Goal: Task Accomplishment & Management: Complete application form

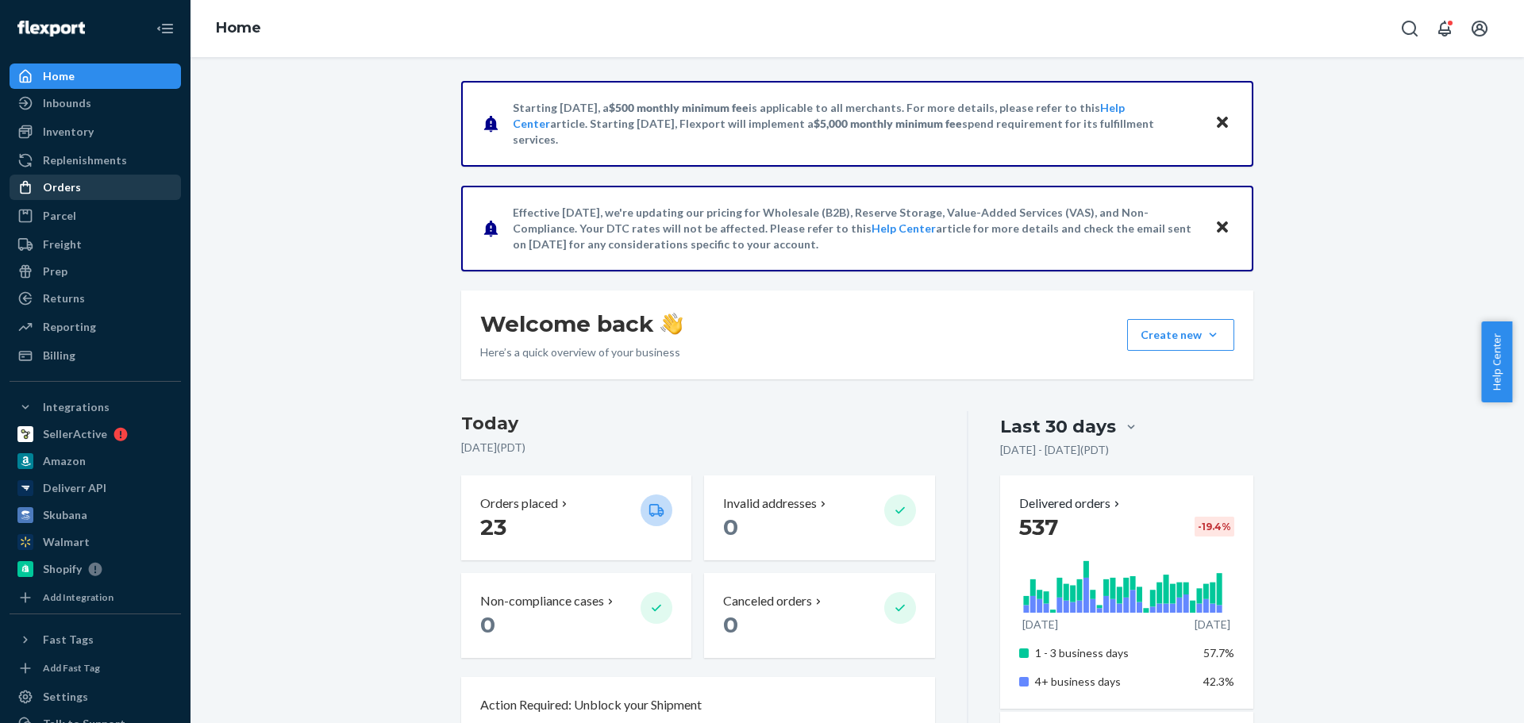
click at [88, 191] on div "Orders" at bounding box center [95, 187] width 168 height 22
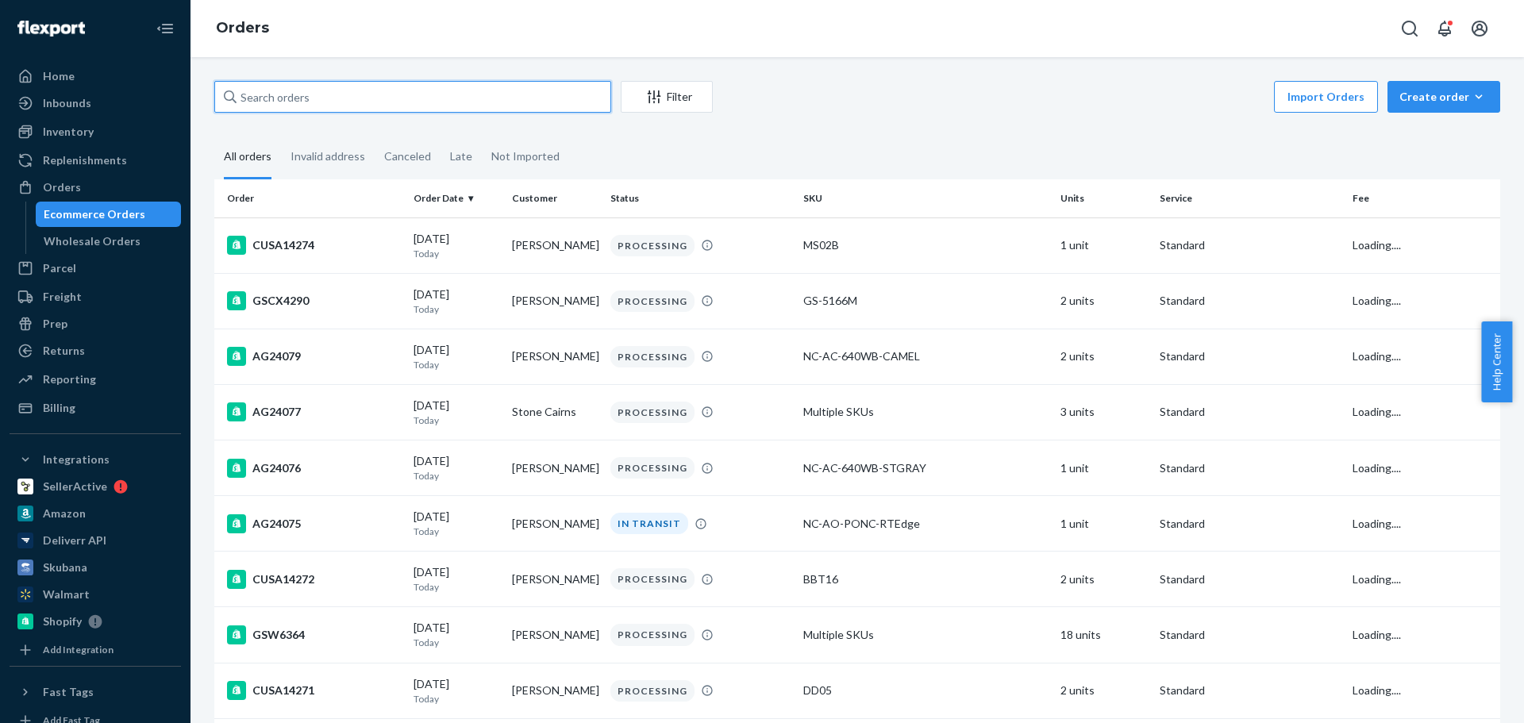
click at [318, 102] on input "text" at bounding box center [412, 97] width 397 height 32
paste input "CUSA14256"
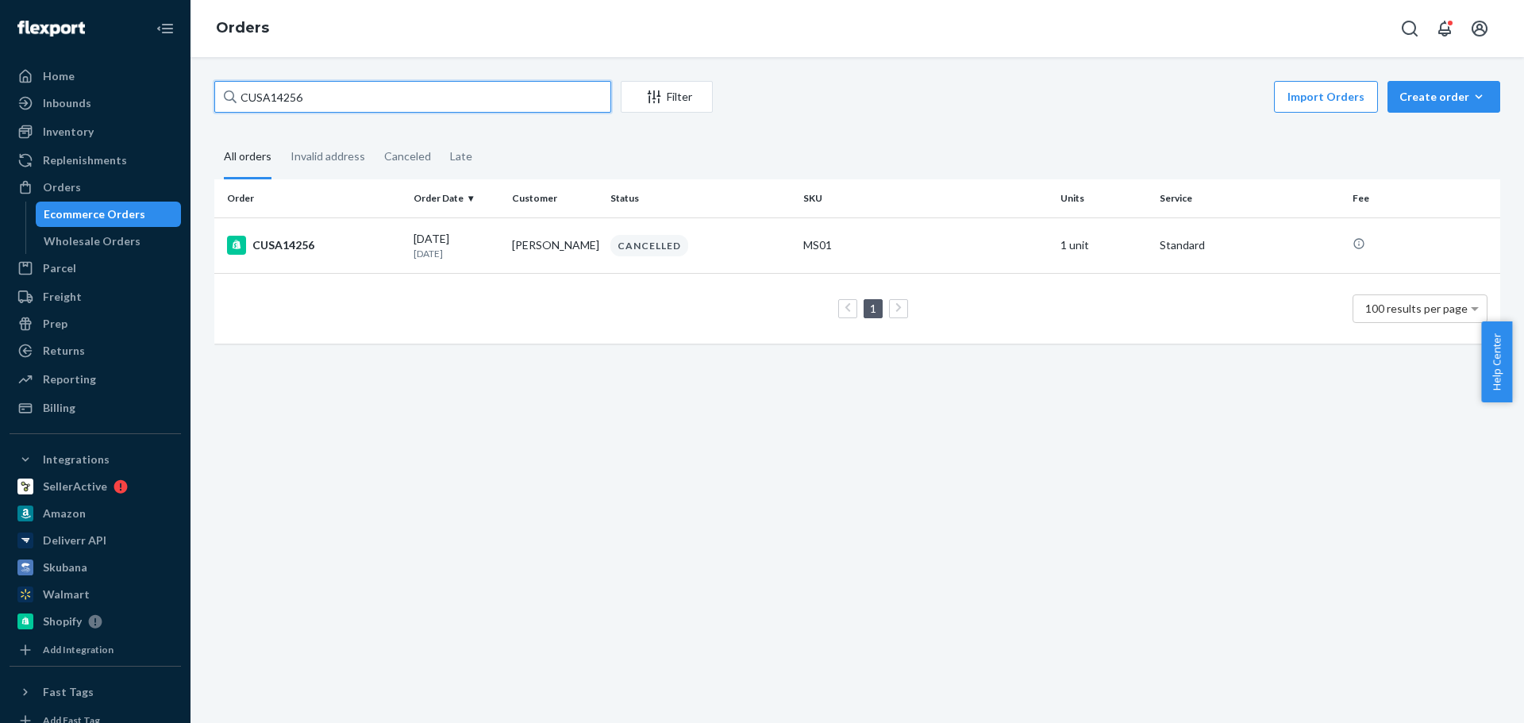
type input "CUSA14256"
click at [369, 240] on div "CUSA14256" at bounding box center [314, 245] width 174 height 19
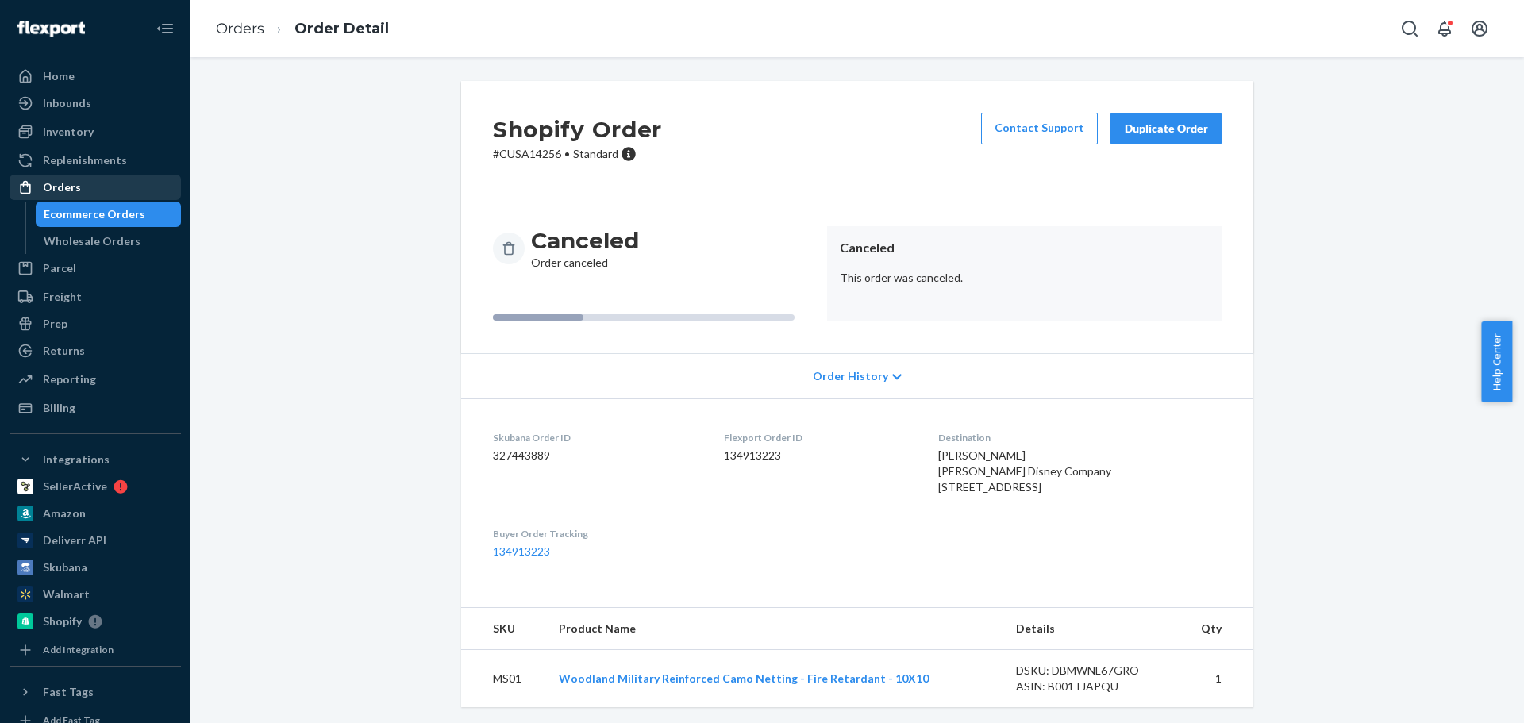
click at [38, 187] on div at bounding box center [29, 187] width 25 height 16
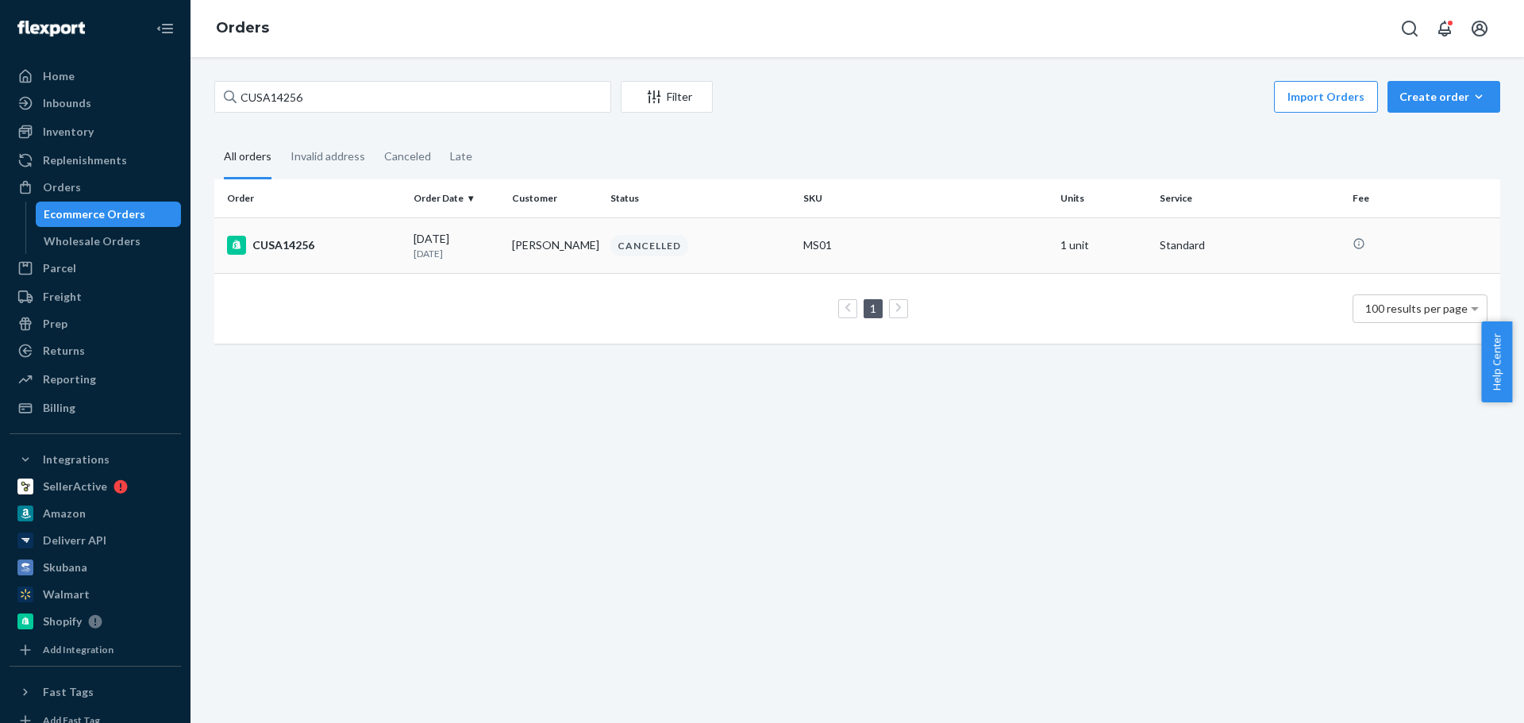
click at [351, 245] on div "CUSA14256" at bounding box center [314, 245] width 174 height 19
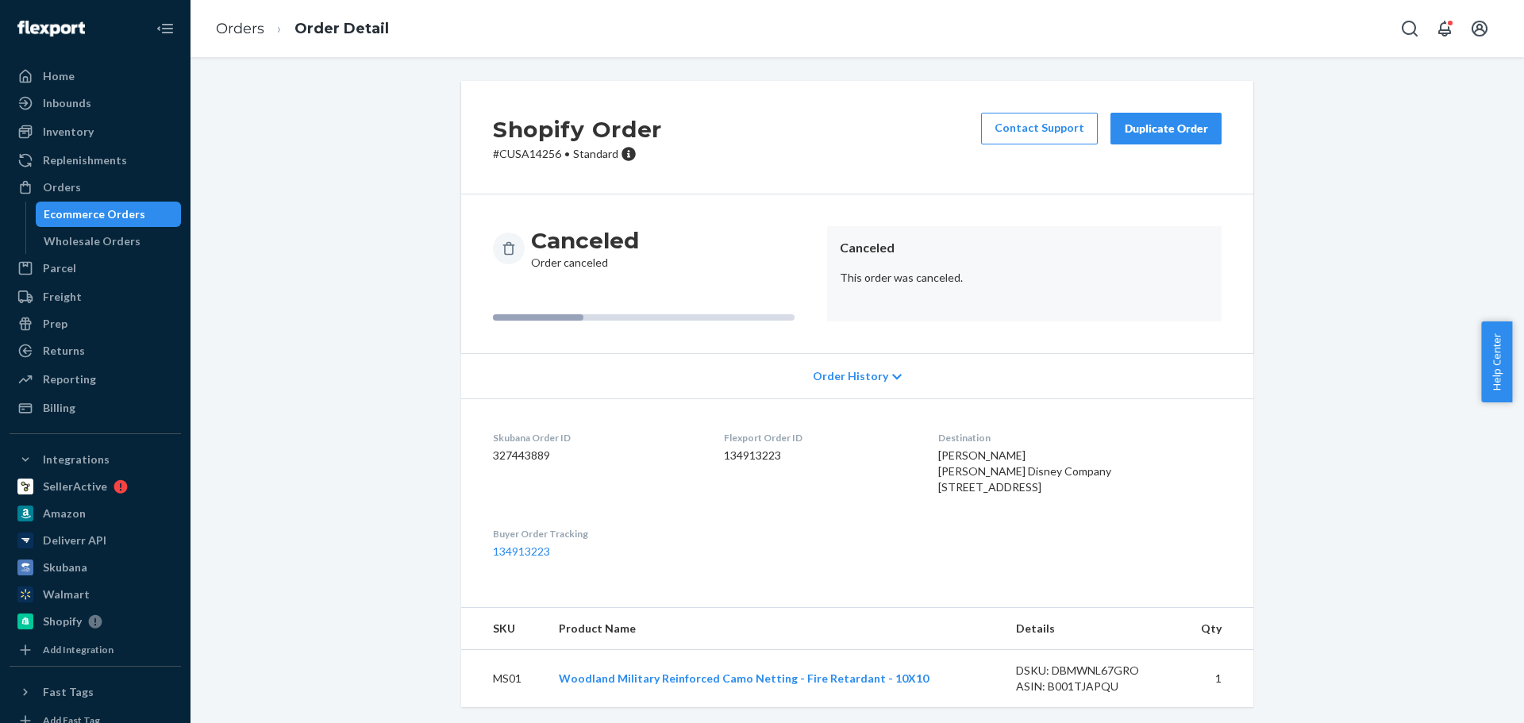
click at [991, 452] on span "[PERSON_NAME] [PERSON_NAME] Disney Company [STREET_ADDRESS]" at bounding box center [1024, 470] width 173 height 45
click at [990, 451] on span "[PERSON_NAME] [PERSON_NAME] Disney Company [STREET_ADDRESS]" at bounding box center [1024, 470] width 173 height 45
click at [989, 451] on span "[PERSON_NAME] [PERSON_NAME] Disney Company [STREET_ADDRESS]" at bounding box center [1024, 470] width 173 height 45
copy span "[PERSON_NAME]"
click at [993, 477] on span "[PERSON_NAME] [PERSON_NAME] Disney Company [STREET_ADDRESS]" at bounding box center [1024, 470] width 173 height 45
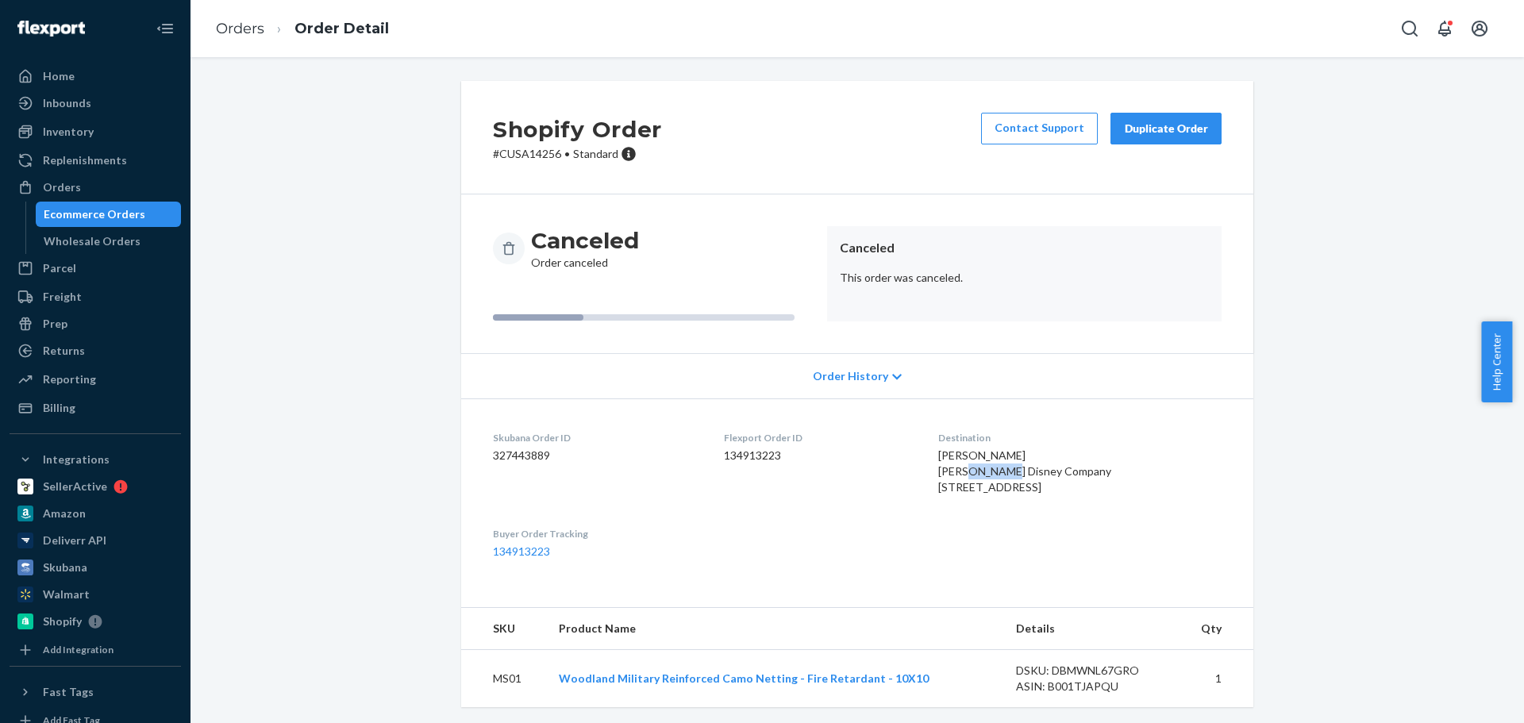
click at [993, 476] on span "[PERSON_NAME] [PERSON_NAME] Disney Company [STREET_ADDRESS]" at bounding box center [1024, 470] width 173 height 45
copy span "[PERSON_NAME] Disney Company"
click at [989, 483] on span "[PERSON_NAME] [PERSON_NAME] Disney Company [STREET_ADDRESS]" at bounding box center [1024, 470] width 173 height 45
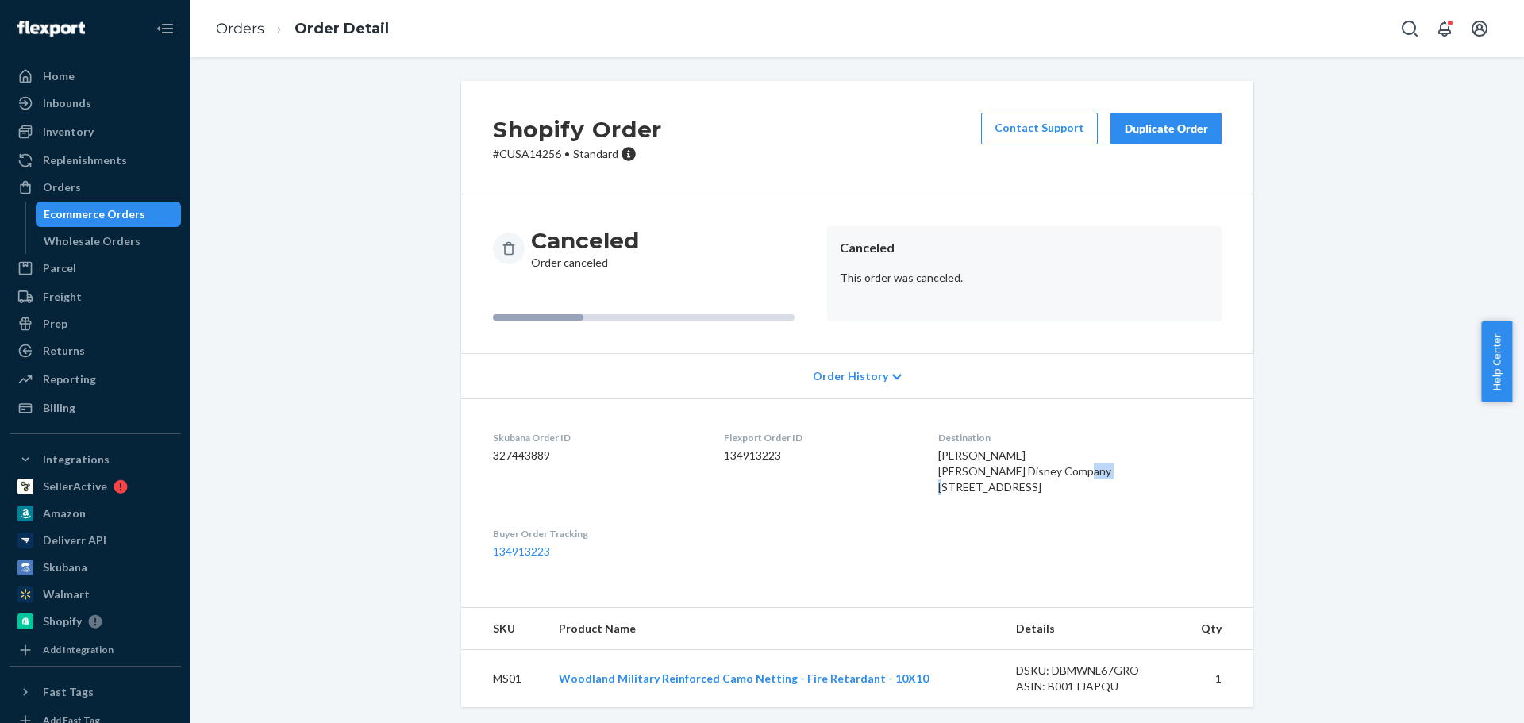
click at [989, 483] on span "[PERSON_NAME] [PERSON_NAME] Disney Company [STREET_ADDRESS]" at bounding box center [1024, 470] width 173 height 45
copy span "[STREET_ADDRESS]"
drag, startPoint x: 1002, startPoint y: 505, endPoint x: 927, endPoint y: 463, distance: 85.7
click at [956, 505] on dl "Skubana Order ID 327443889 Flexport Order ID 134913223 Destination Norma Cardon…" at bounding box center [857, 494] width 792 height 193
copy span "[GEOGRAPHIC_DATA]"
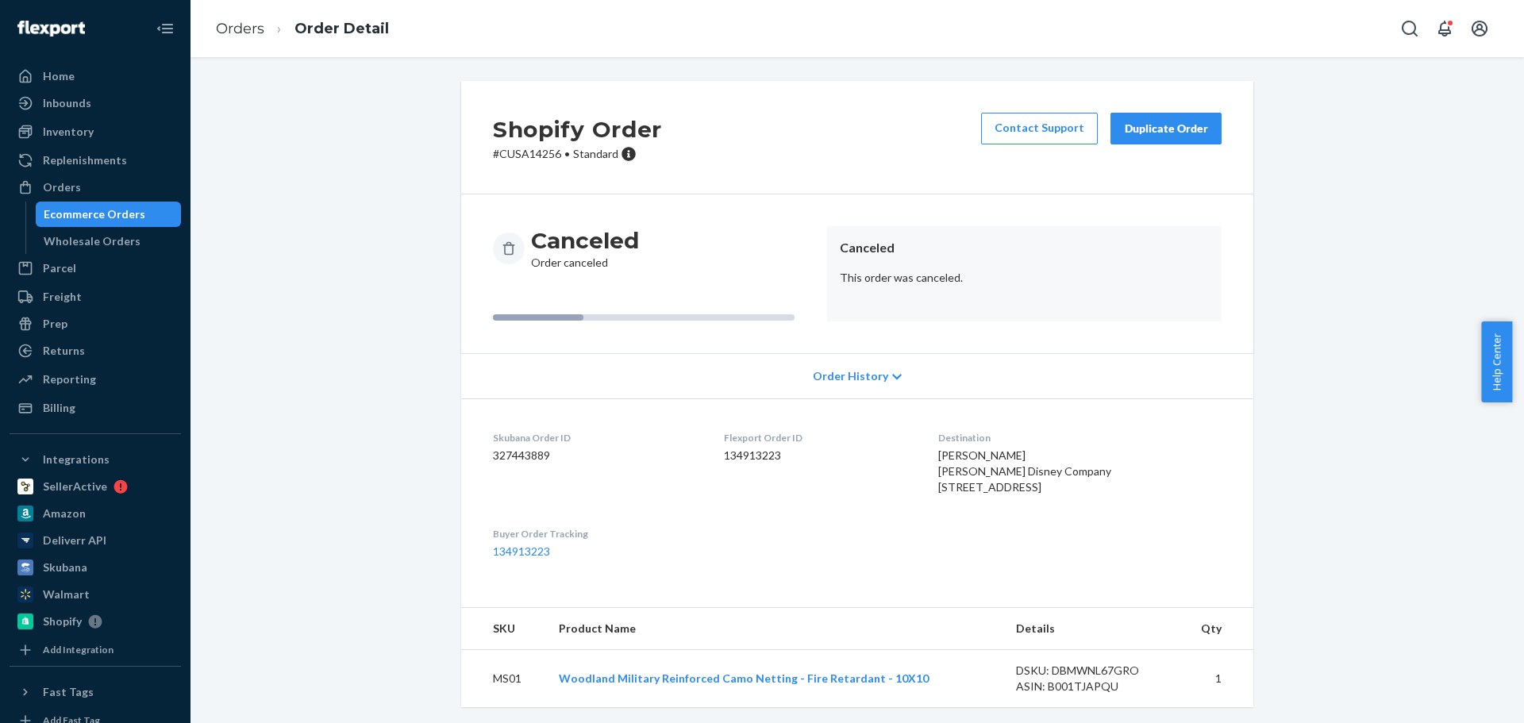
click at [1045, 494] on span "[PERSON_NAME] [PERSON_NAME] Disney Company [STREET_ADDRESS]" at bounding box center [1024, 470] width 173 height 45
copy span "34747"
click at [527, 156] on p "# CUSA14256 • Standard" at bounding box center [577, 154] width 169 height 16
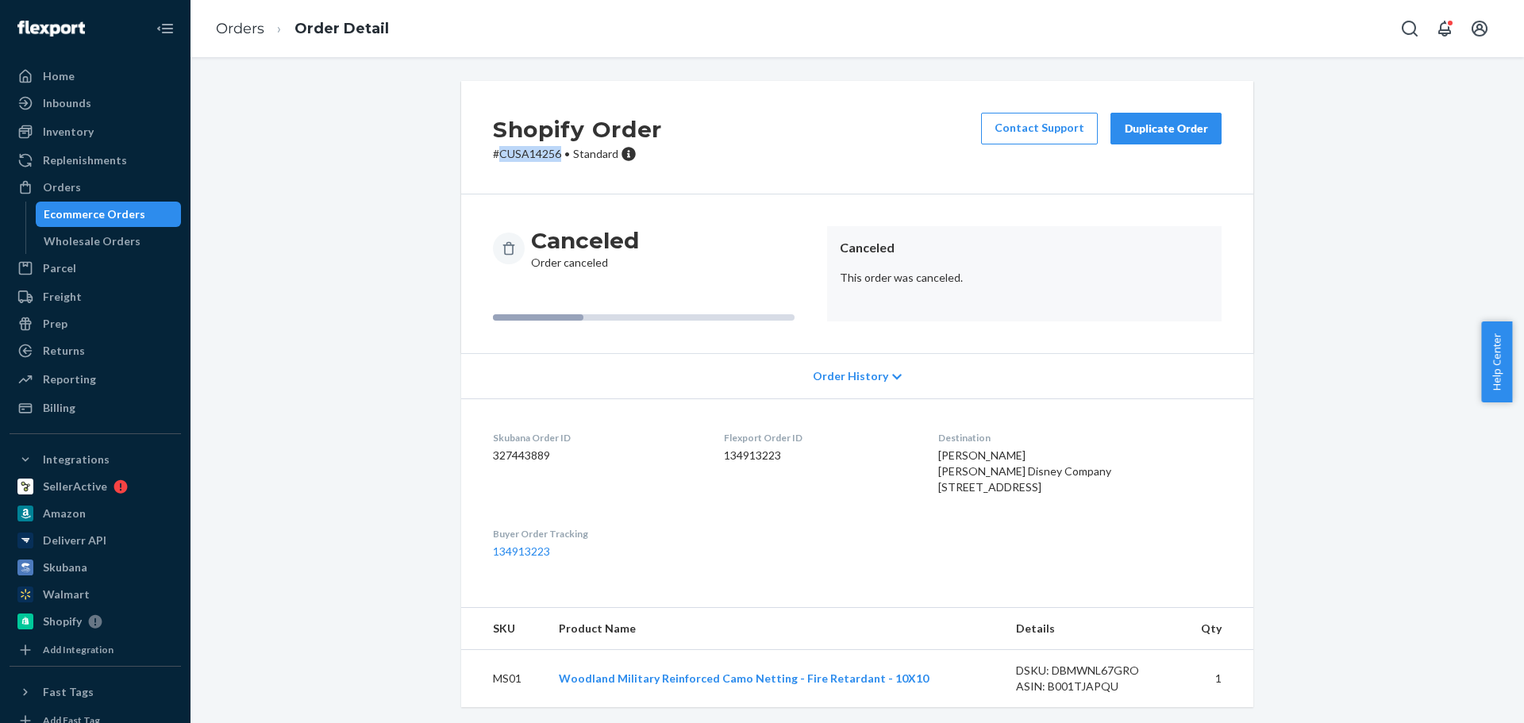
copy p "CUSA14256"
click at [1142, 122] on div "Duplicate Order" at bounding box center [1166, 129] width 84 height 16
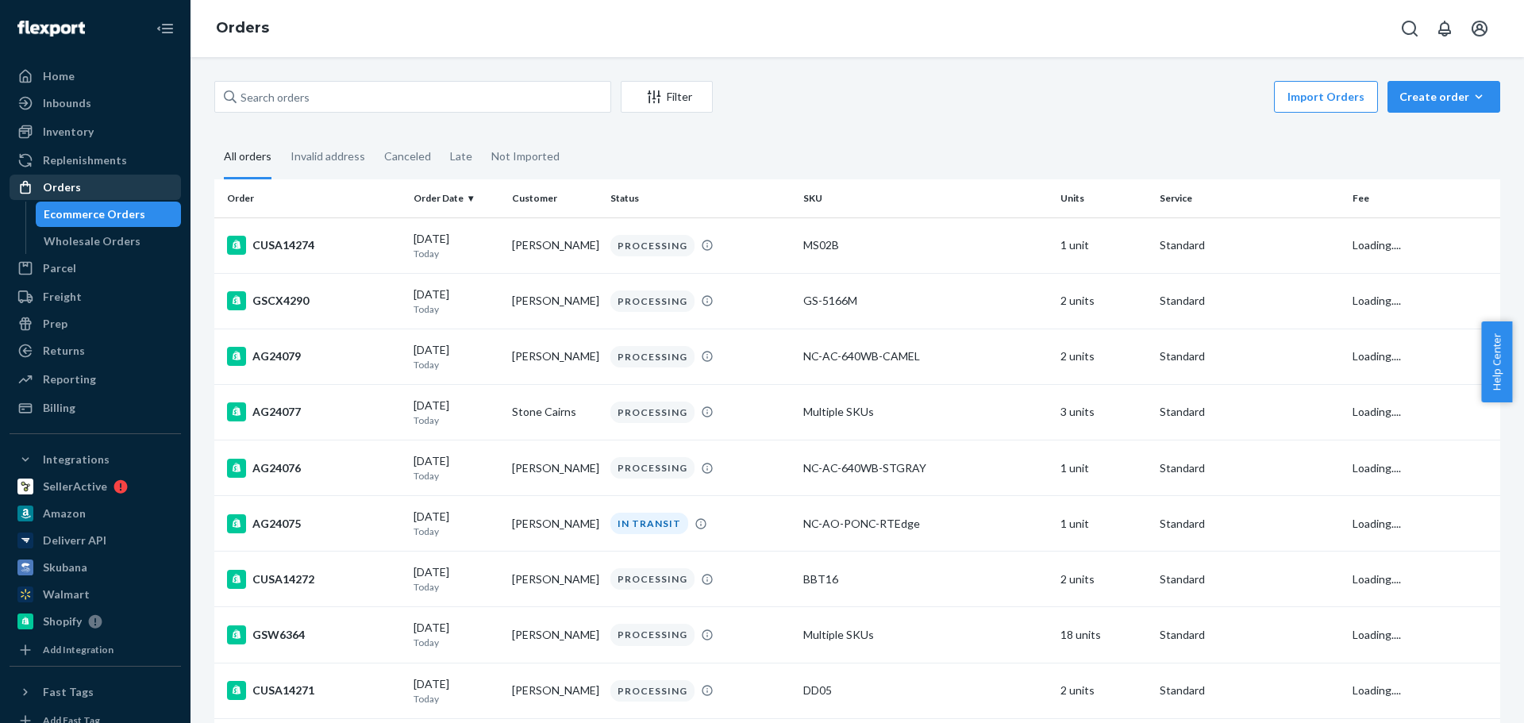
click at [85, 181] on div "Orders" at bounding box center [95, 187] width 168 height 22
click at [1471, 95] on icon "button" at bounding box center [1479, 97] width 16 height 16
click at [1439, 145] on button "Ecommerce order" at bounding box center [1467, 135] width 152 height 34
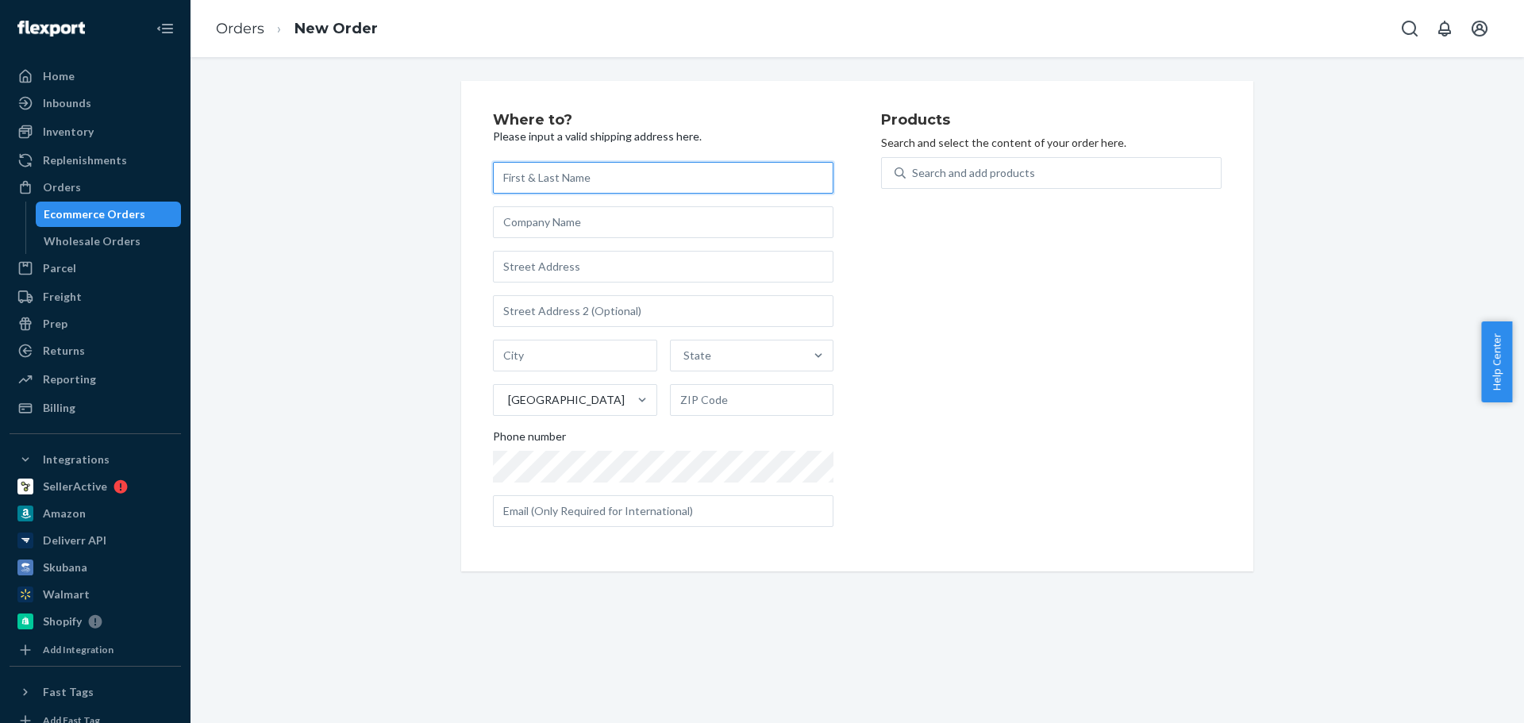
click at [544, 183] on input "text" at bounding box center [663, 178] width 341 height 32
paste input "[PERSON_NAME]"
type input "[PERSON_NAME]"
click at [553, 212] on input "text" at bounding box center [663, 222] width 341 height 32
paste input "[PERSON_NAME] Disney Company"
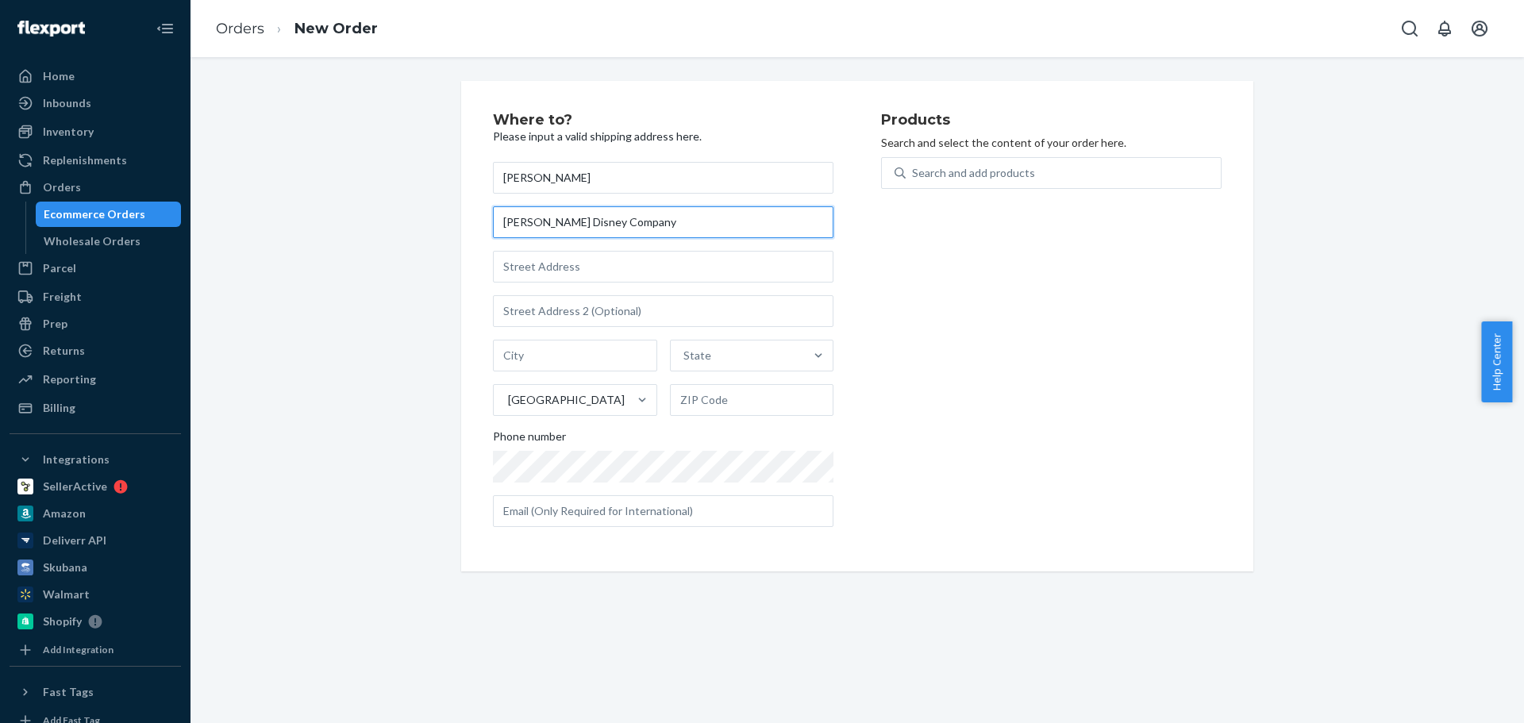
type input "[PERSON_NAME] Disney Company"
click at [548, 268] on input "text" at bounding box center [663, 267] width 341 height 32
paste input "[STREET_ADDRESS]"
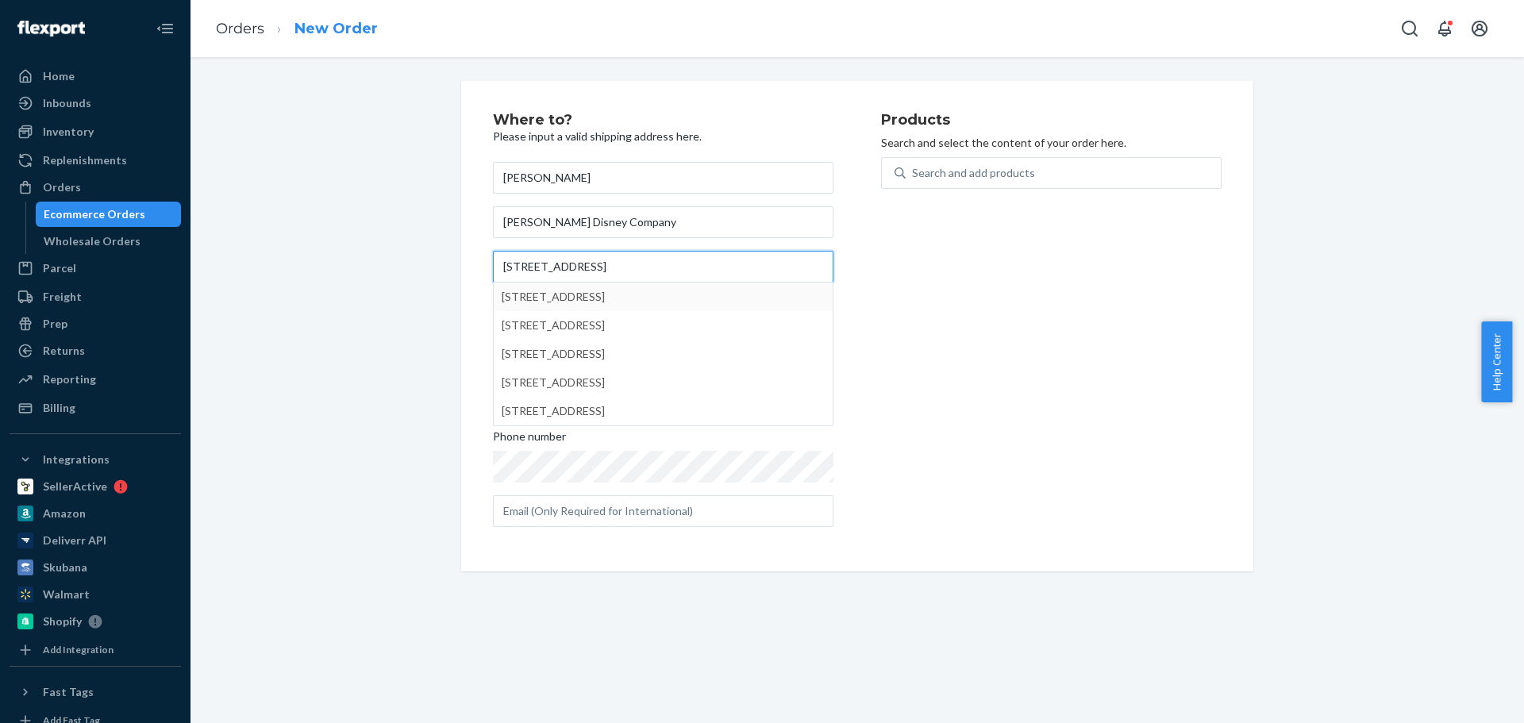
type input "[STREET_ADDRESS]"
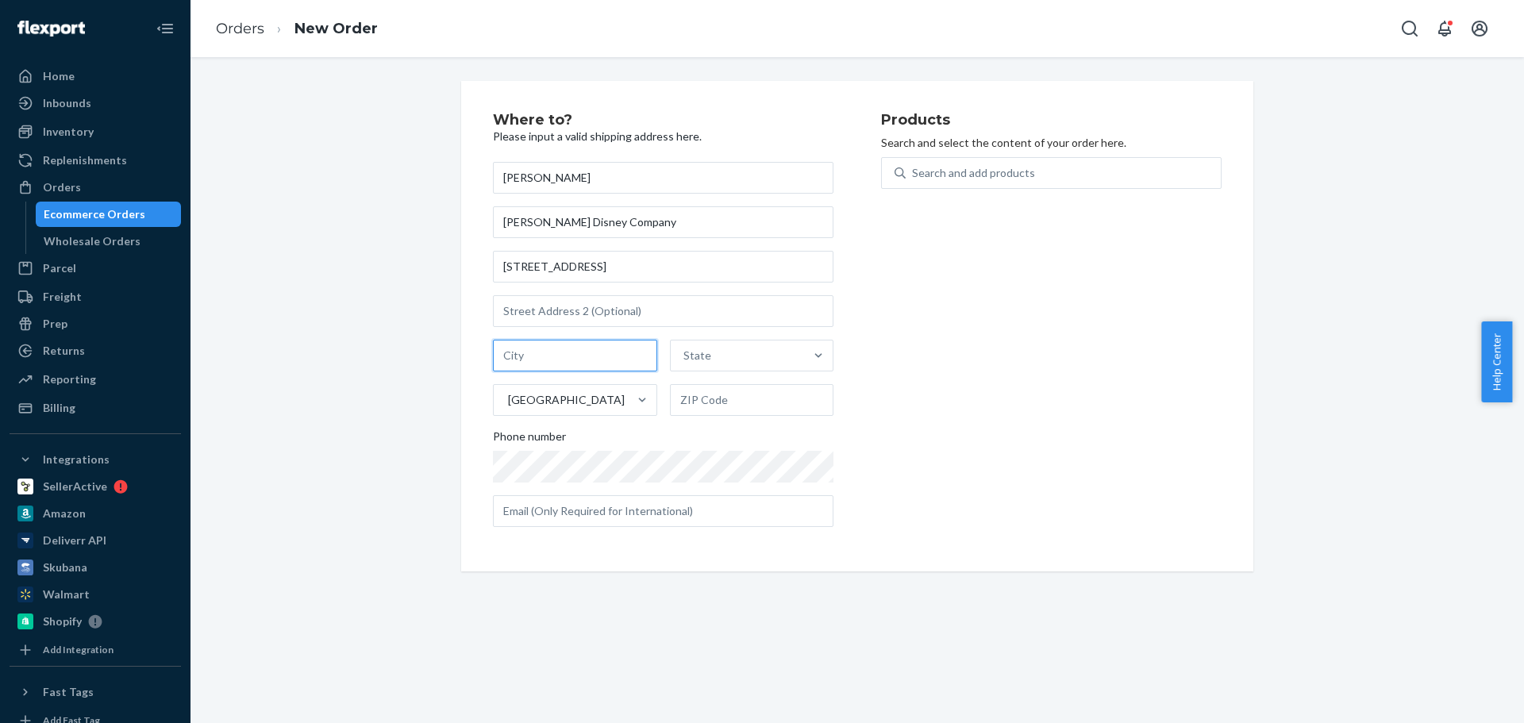
click at [523, 366] on input "text" at bounding box center [575, 356] width 164 height 32
paste input "[GEOGRAPHIC_DATA]"
type input "[GEOGRAPHIC_DATA]"
click at [700, 356] on div "State" at bounding box center [697, 356] width 28 height 16
click at [685, 356] on input "State" at bounding box center [684, 356] width 2 height 16
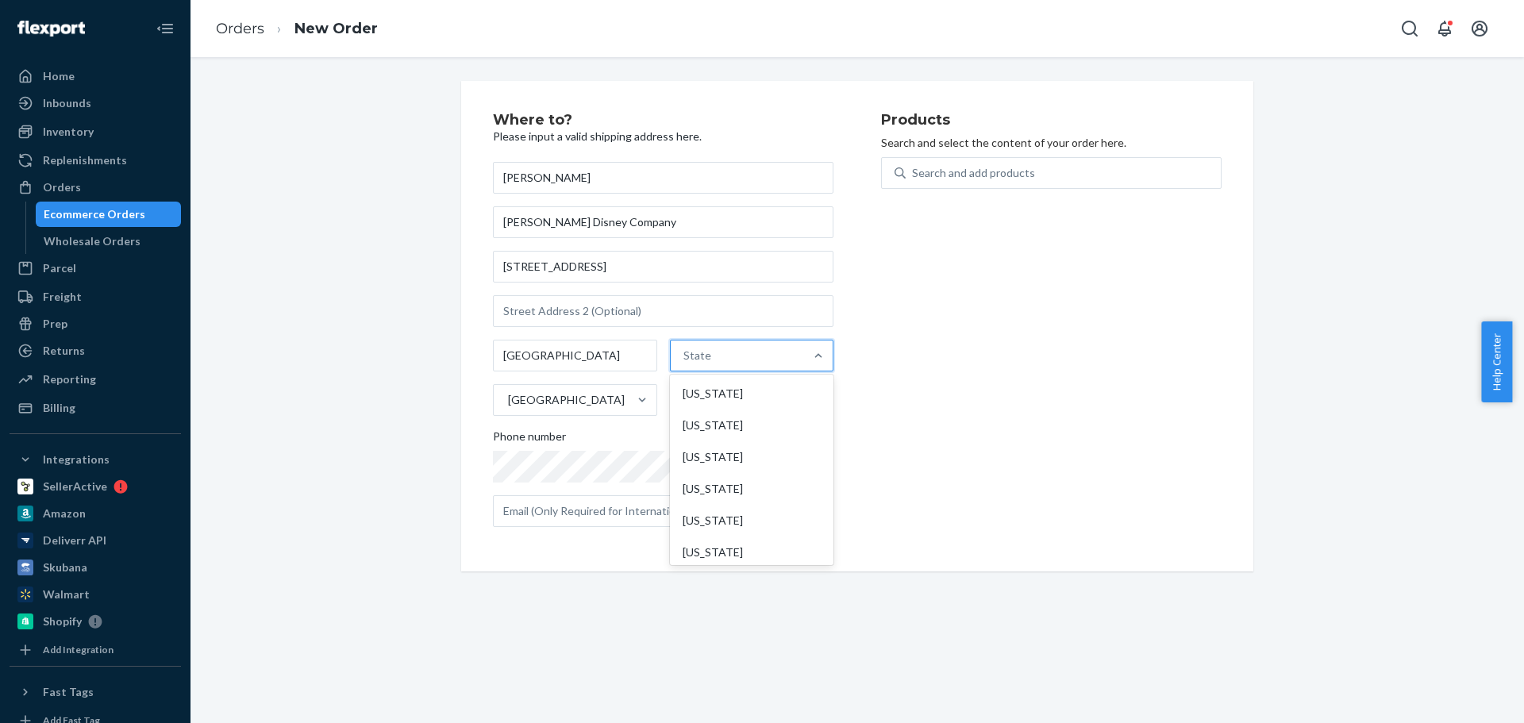
type input "f"
click at [693, 445] on div "[US_STATE]" at bounding box center [751, 457] width 160 height 32
click at [687, 364] on input "f" at bounding box center [684, 356] width 6 height 16
click at [705, 398] on input "text" at bounding box center [752, 400] width 164 height 32
paste input "34747"
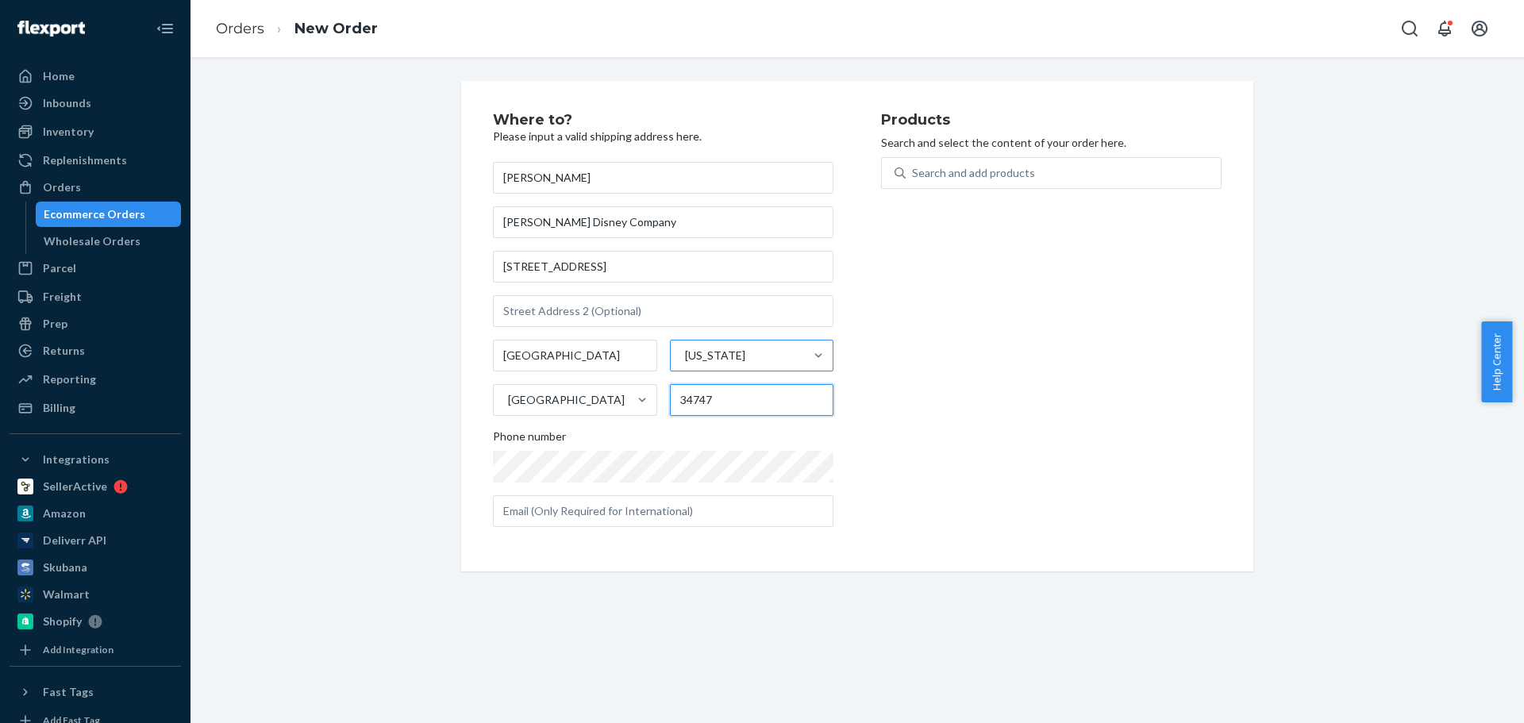
type input "34747"
click at [951, 160] on div "Search and add products" at bounding box center [1063, 173] width 315 height 29
click at [914, 165] on input "Search and add products" at bounding box center [913, 173] width 2 height 16
paste input "MS01"
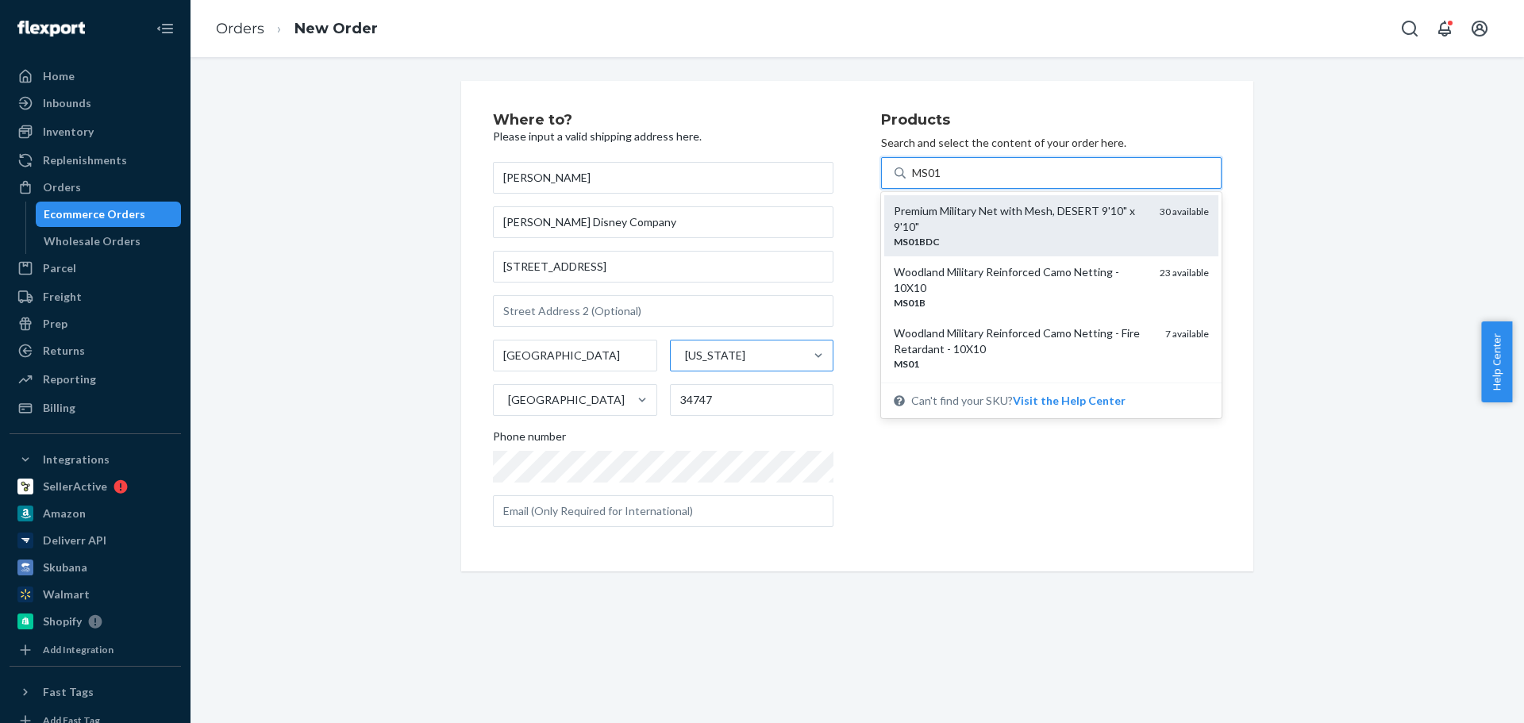
type input "MS01""
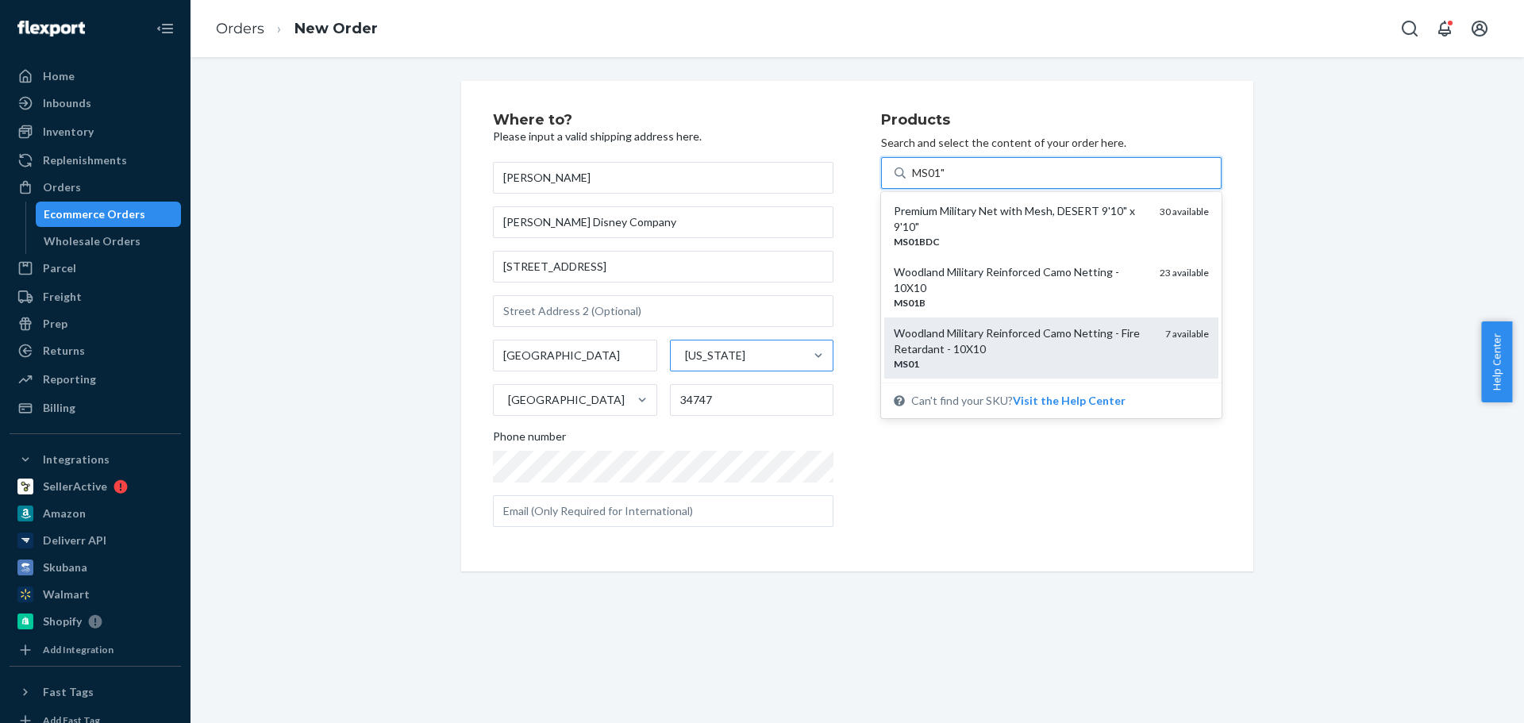
click at [945, 351] on div "Woodland Military Reinforced Camo Netting - Fire Retardant - 10X10" at bounding box center [1023, 341] width 259 height 32
click at [945, 181] on input "MS01"" at bounding box center [929, 173] width 35 height 16
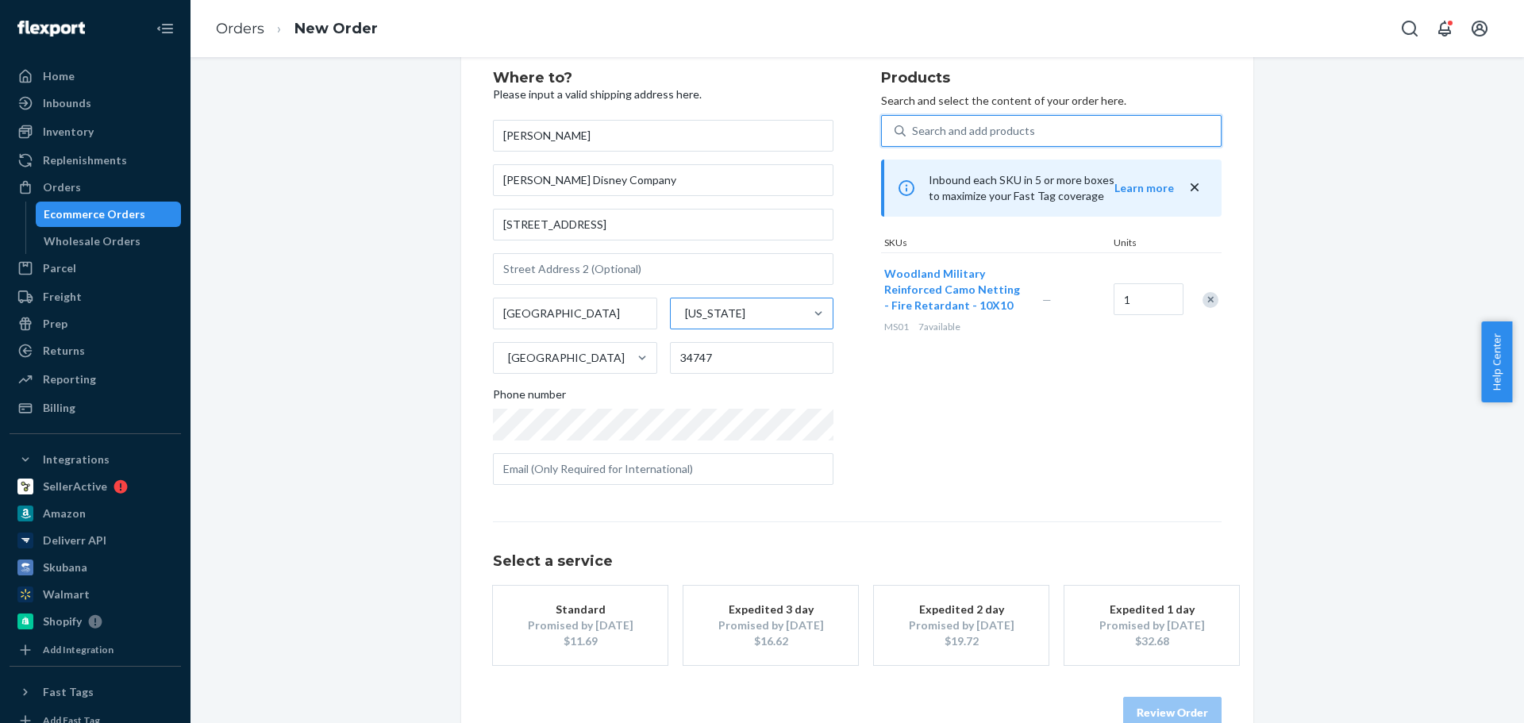
scroll to position [64, 0]
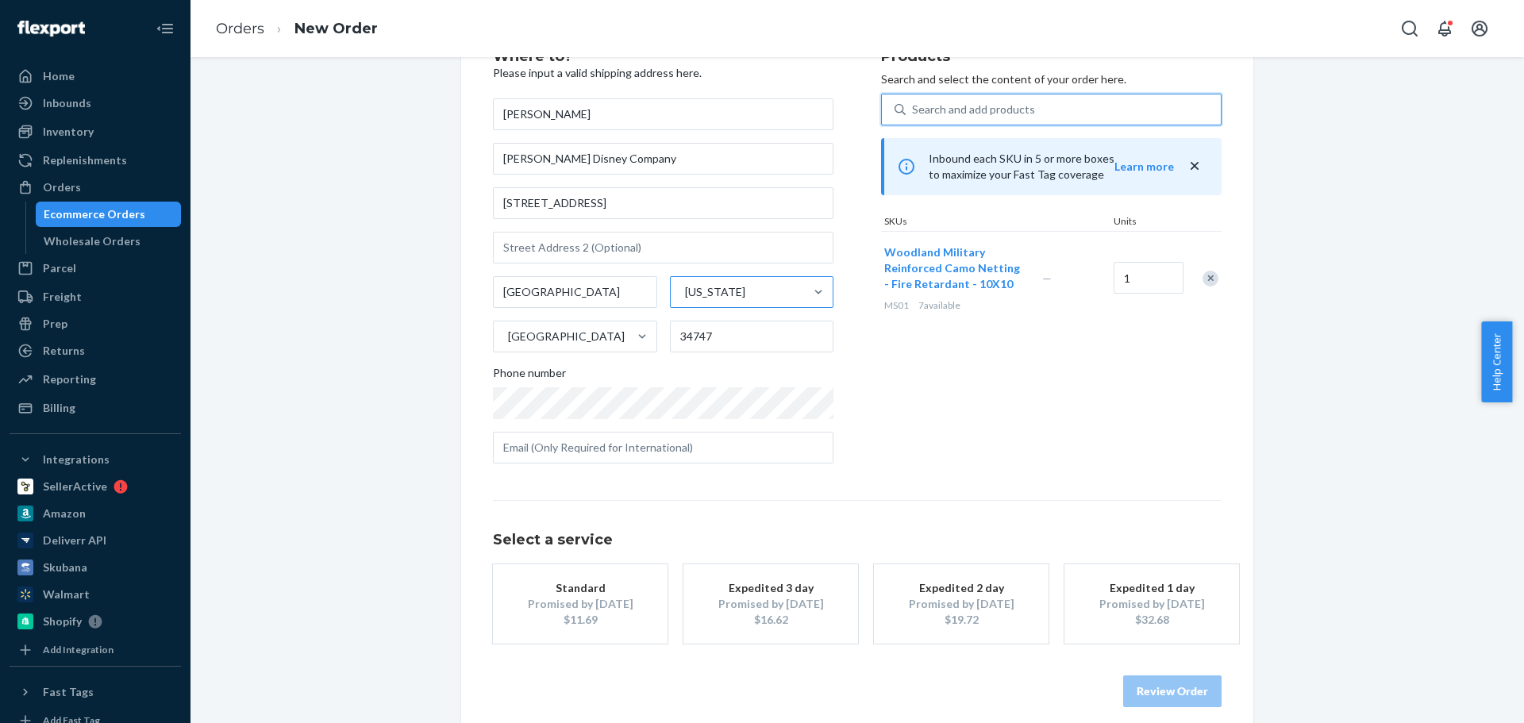
click at [602, 599] on div "Promised by [DATE]" at bounding box center [580, 604] width 127 height 16
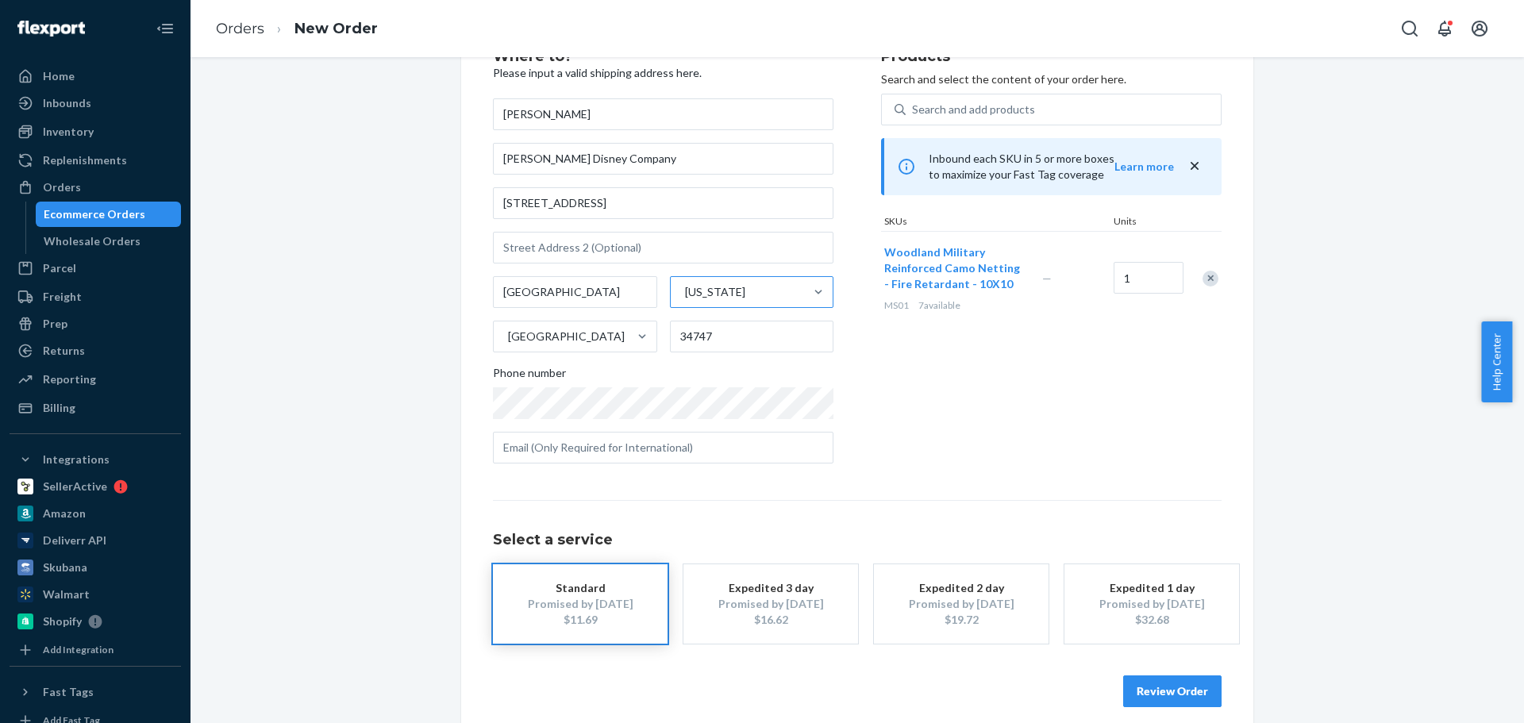
click at [1156, 694] on button "Review Order" at bounding box center [1172, 692] width 98 height 32
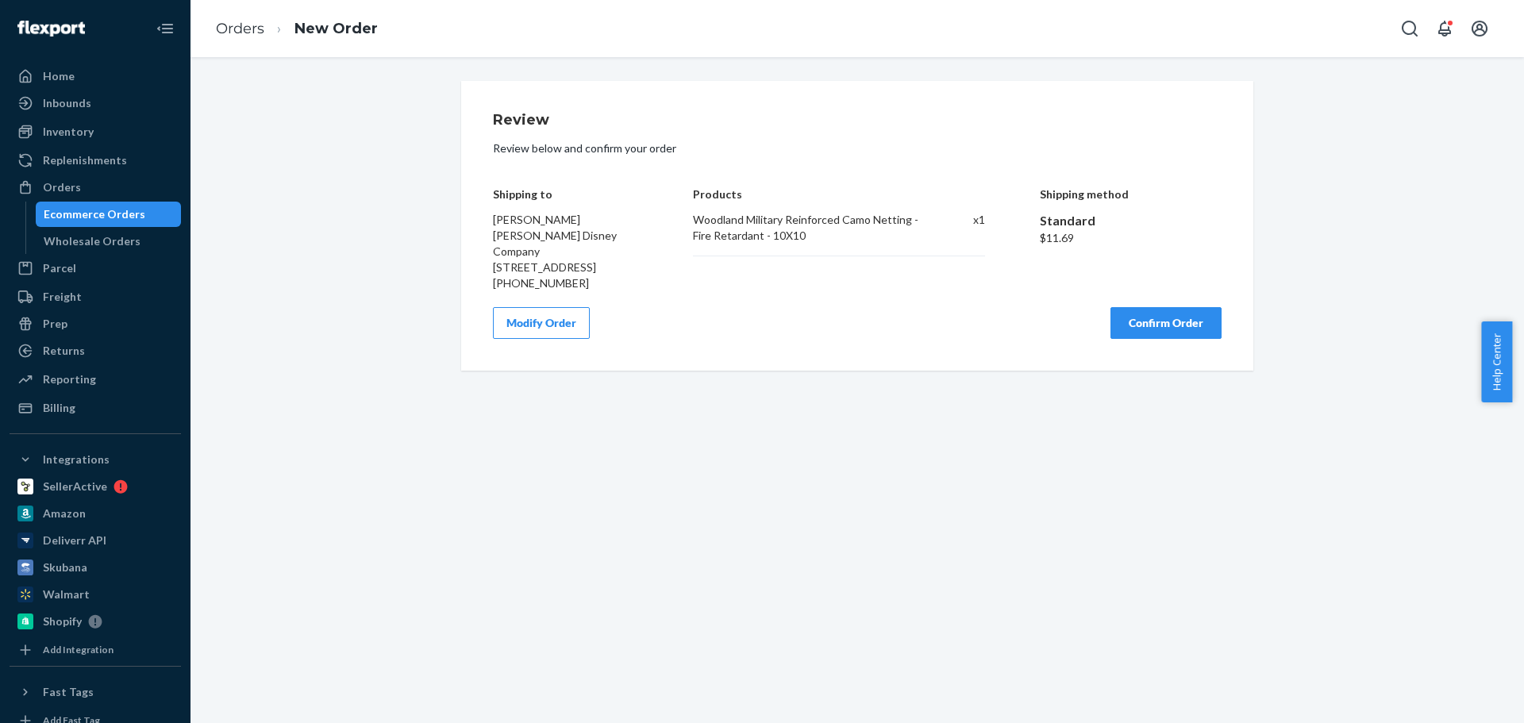
scroll to position [0, 0]
click at [1133, 319] on button "Confirm Order" at bounding box center [1165, 323] width 111 height 32
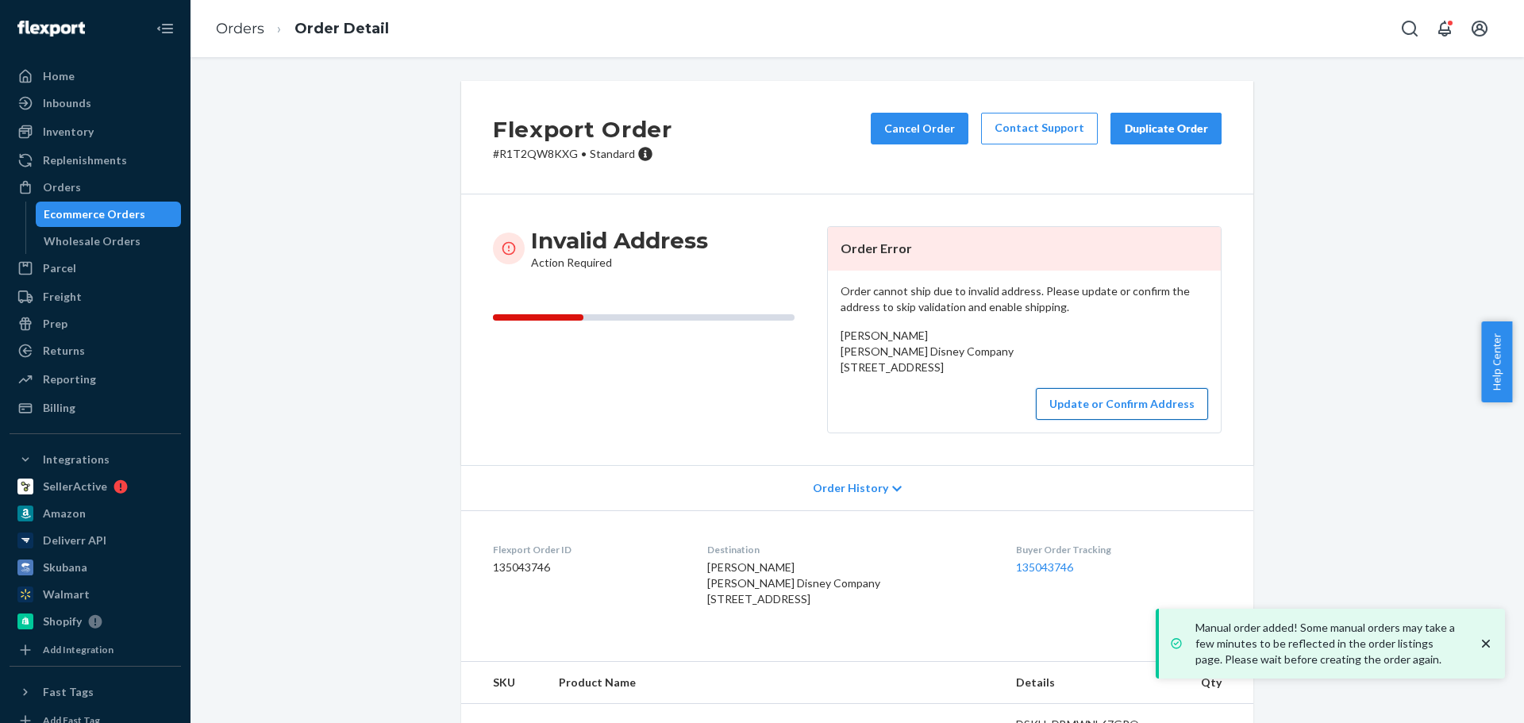
click at [1134, 420] on button "Update or Confirm Address" at bounding box center [1122, 404] width 172 height 32
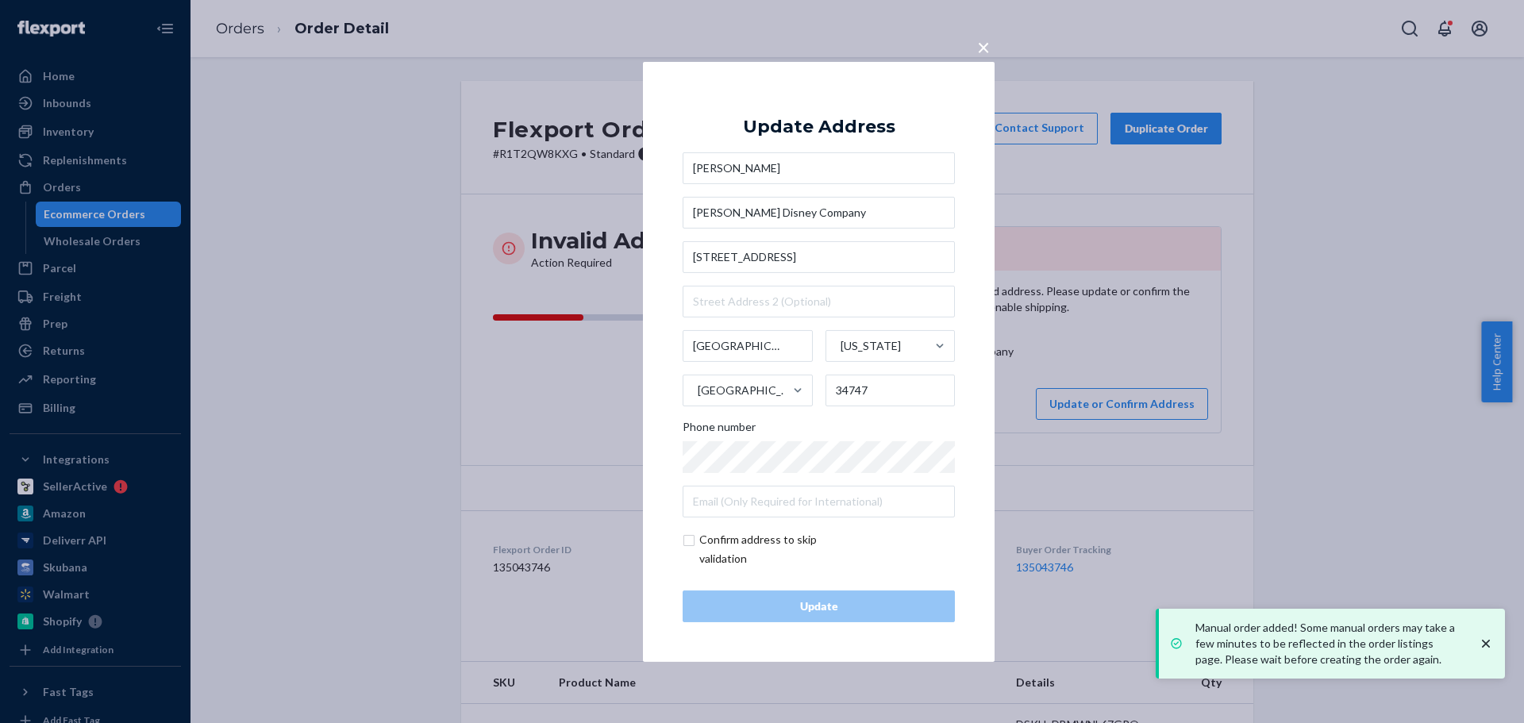
click at [743, 538] on input "checkbox" at bounding box center [775, 549] width 184 height 38
checkbox input "true"
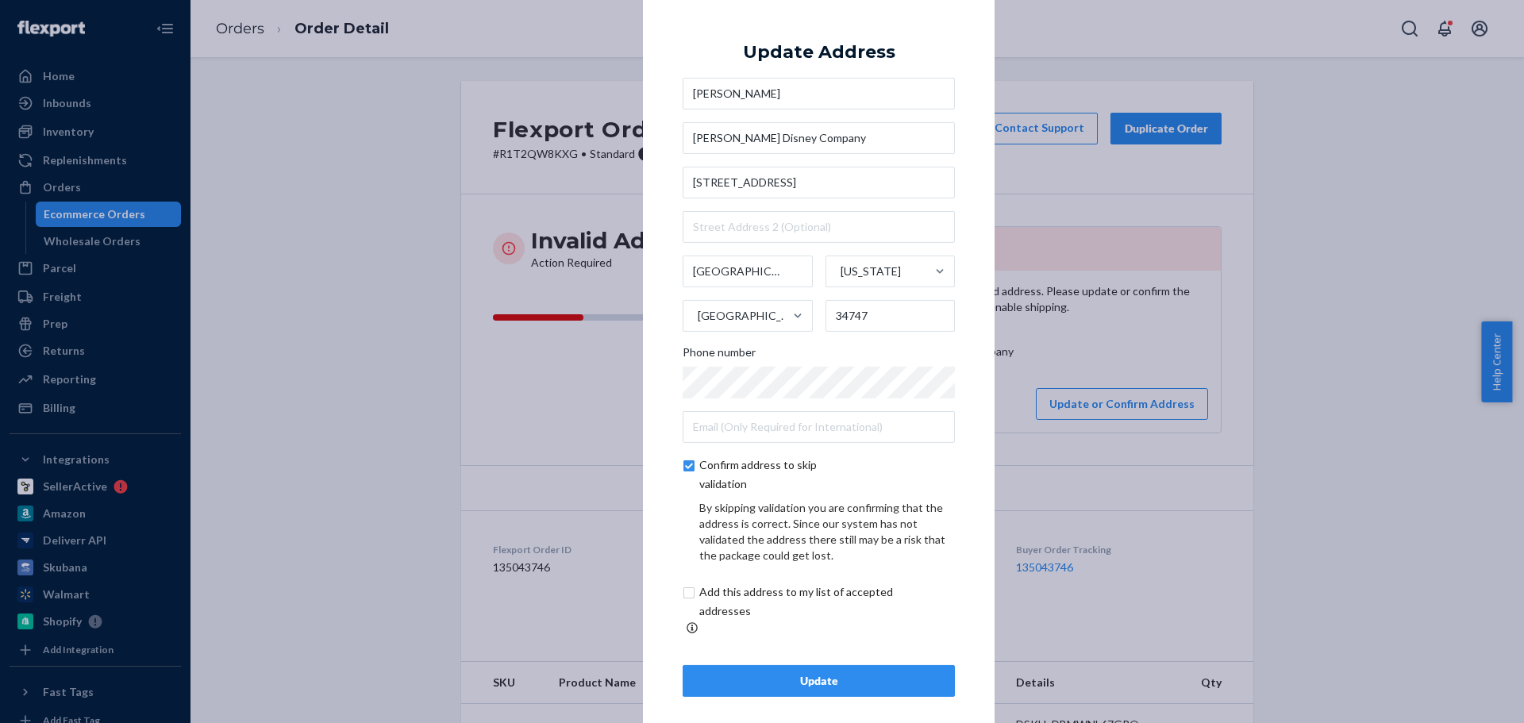
click at [800, 678] on div "Update" at bounding box center [818, 681] width 245 height 16
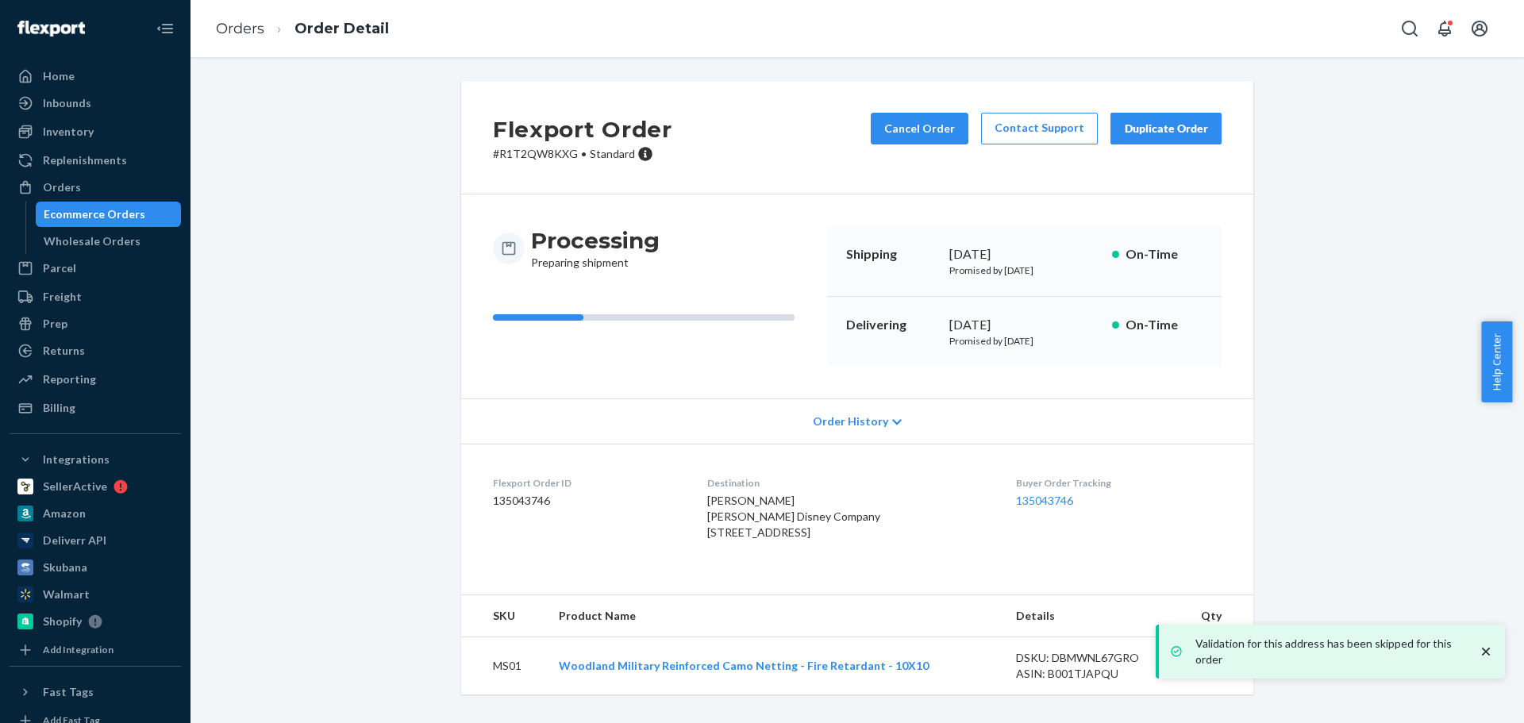
click at [548, 159] on p "# R1T2QW8KXG • Standard" at bounding box center [582, 154] width 179 height 16
copy p "R1T2QW8KXG"
